Goal: Task Accomplishment & Management: Complete application form

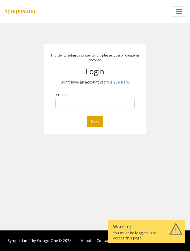
click at [128, 89] on div "In order to submit a presentation, please login or create an account. Login Don…" at bounding box center [95, 89] width 103 height 91
click at [118, 81] on link "Sign up here." at bounding box center [118, 81] width 23 height 5
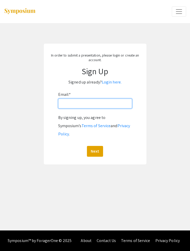
click at [72, 104] on input "Email: *" at bounding box center [95, 104] width 74 height 10
type input "[EMAIL_ADDRESS][DOMAIN_NAME]"
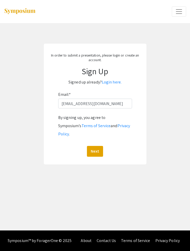
click at [88, 135] on div "By signing up, you agree to Symposium’s Terms of Service and Privacy Policy . N…" at bounding box center [95, 134] width 74 height 43
click at [90, 146] on button "Next" at bounding box center [95, 151] width 16 height 11
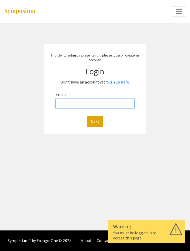
click at [96, 104] on input "Email:" at bounding box center [94, 104] width 79 height 10
type input "[EMAIL_ADDRESS][DOMAIN_NAME]"
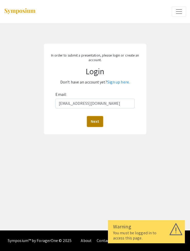
click at [99, 121] on button "Next" at bounding box center [95, 121] width 16 height 11
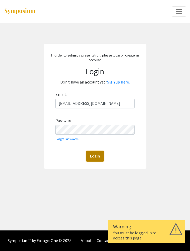
click at [94, 155] on button "Login" at bounding box center [95, 156] width 18 height 11
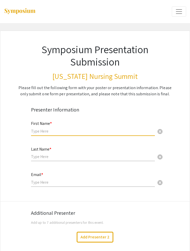
click at [61, 129] on input "text" at bounding box center [93, 130] width 124 height 5
type input "Rachael"
type input "[PERSON_NAME]"
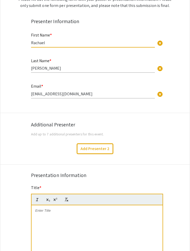
scroll to position [89, 0]
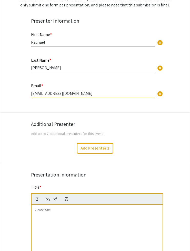
drag, startPoint x: 67, startPoint y: 94, endPoint x: 33, endPoint y: 95, distance: 33.6
click at [33, 95] on input "[EMAIL_ADDRESS][DOMAIN_NAME]" at bounding box center [93, 93] width 124 height 5
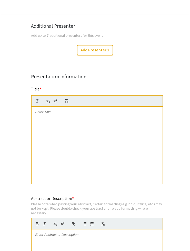
scroll to position [179, 0]
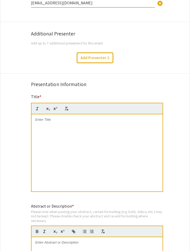
type input "[EMAIL_ADDRESS][DOMAIN_NAME]"
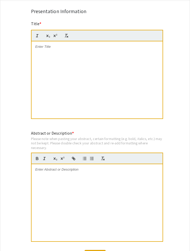
scroll to position [253, 0]
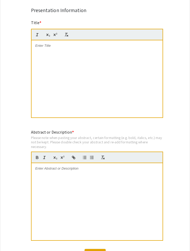
click at [50, 172] on div at bounding box center [97, 201] width 131 height 77
paste div
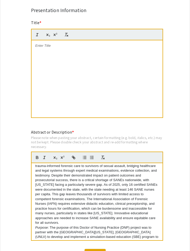
scroll to position [0, 0]
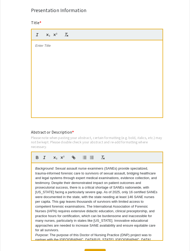
click at [96, 91] on div at bounding box center [97, 78] width 131 height 77
click at [91, 69] on div at bounding box center [97, 78] width 131 height 77
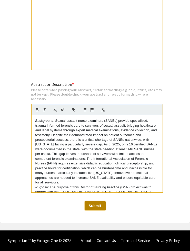
click at [89, 208] on button "Submit" at bounding box center [95, 205] width 21 height 9
